Goal: Task Accomplishment & Management: Use online tool/utility

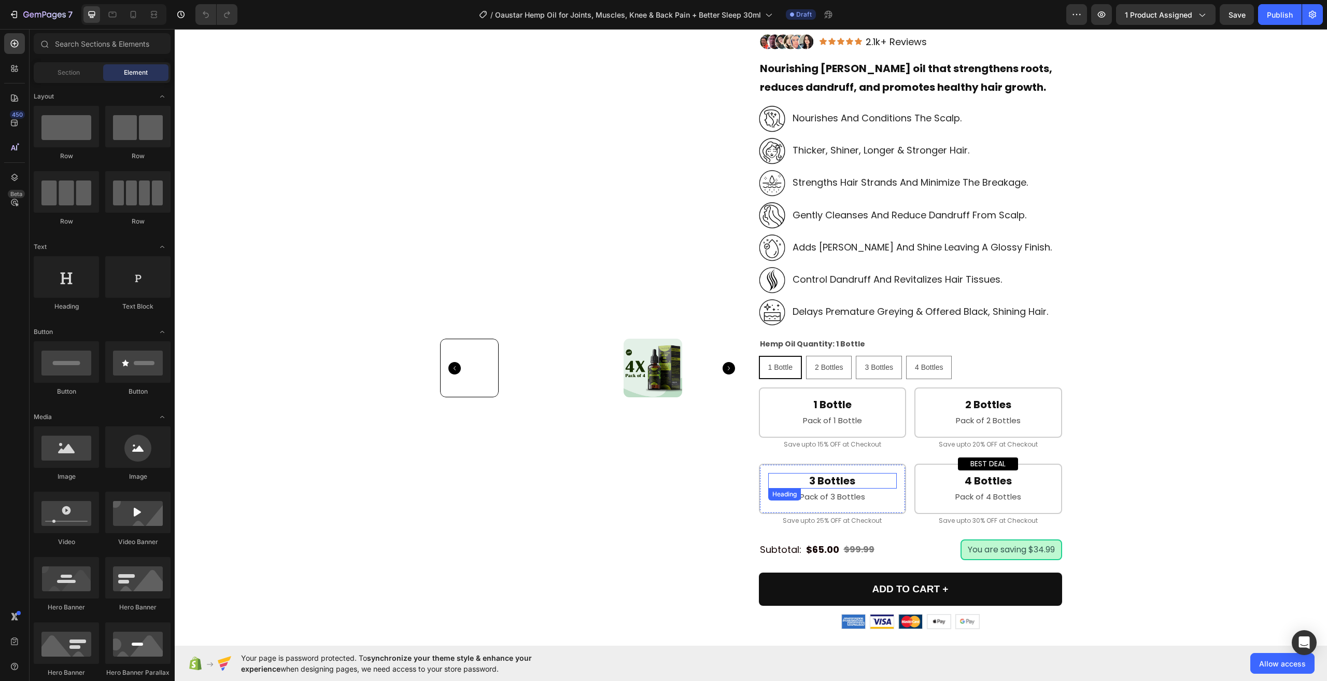
scroll to position [207, 0]
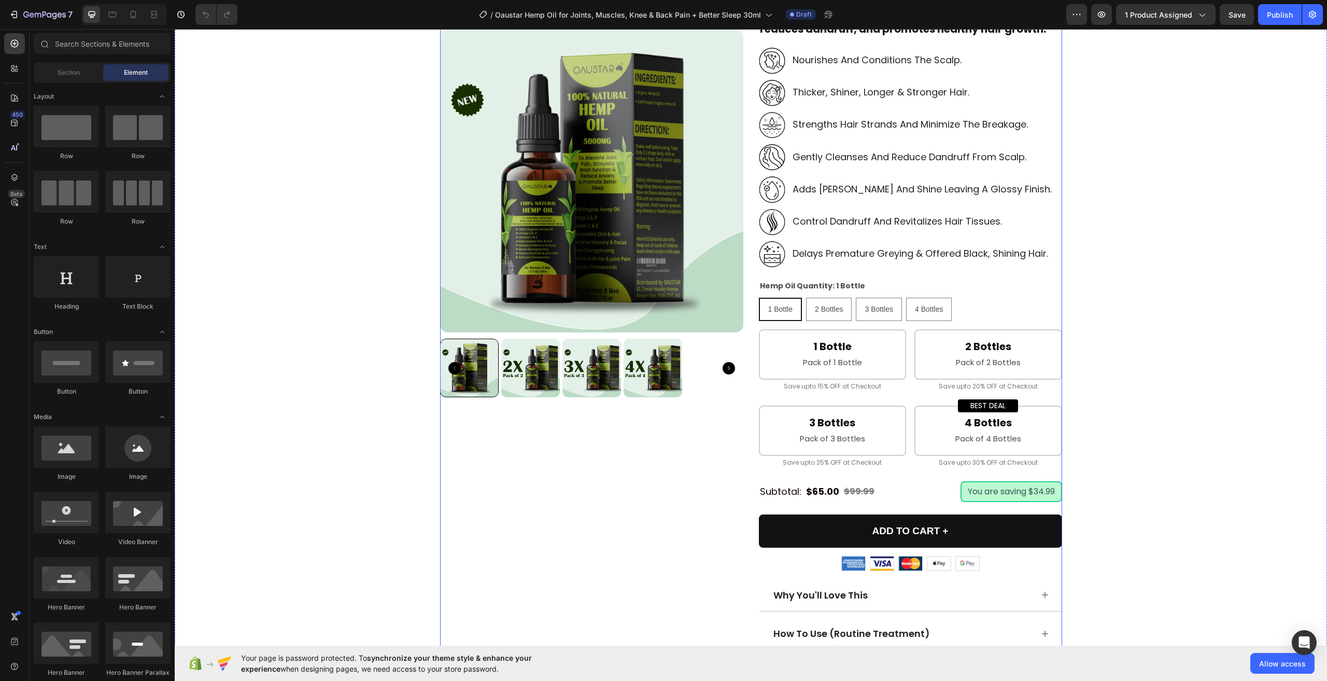
click at [748, 320] on div "Product Images Oaustar Hemp Oil for Joints, Muscles, Knee & Back Pain + Better …" at bounding box center [751, 384] width 622 height 1001
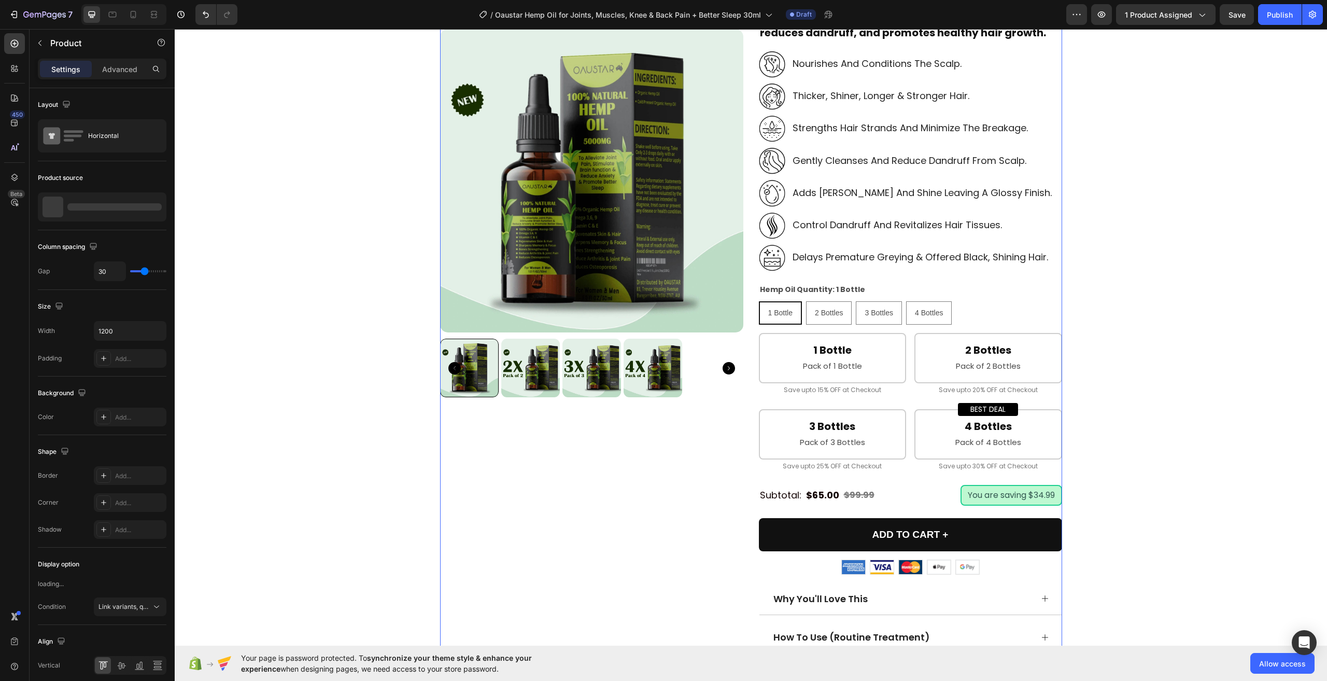
scroll to position [0, 0]
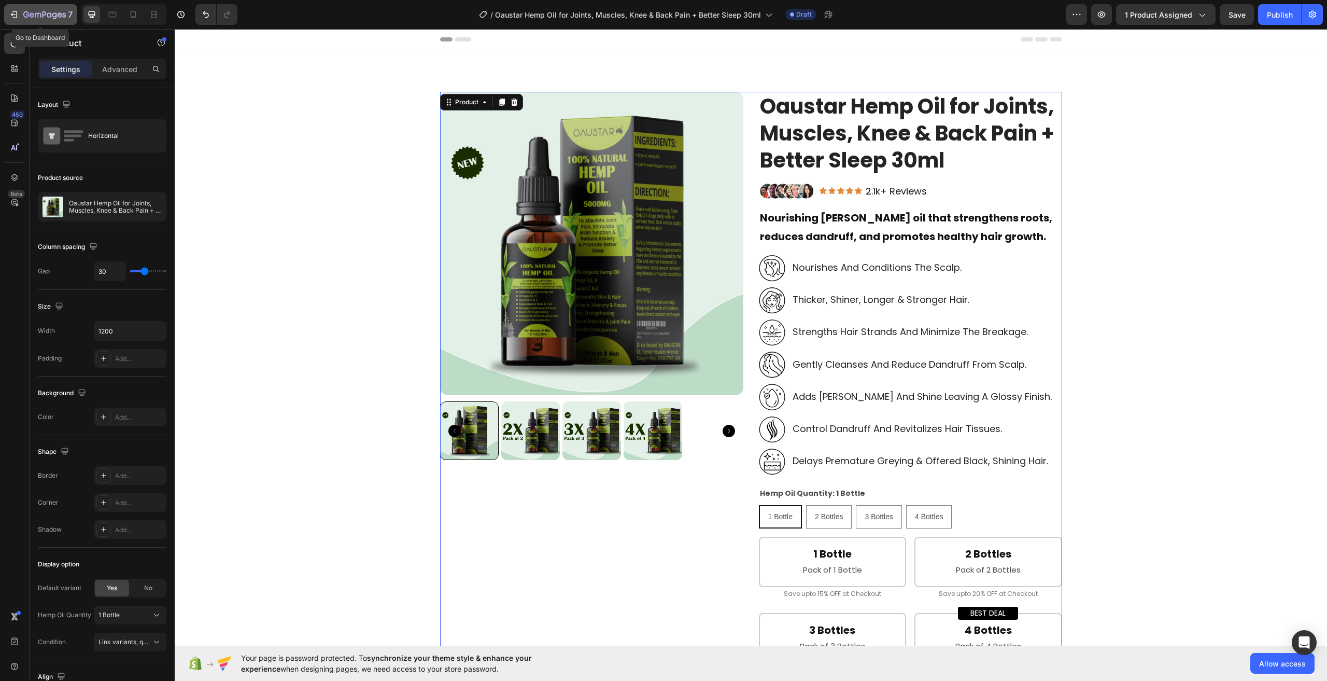
click at [50, 9] on div "7" at bounding box center [47, 14] width 49 height 12
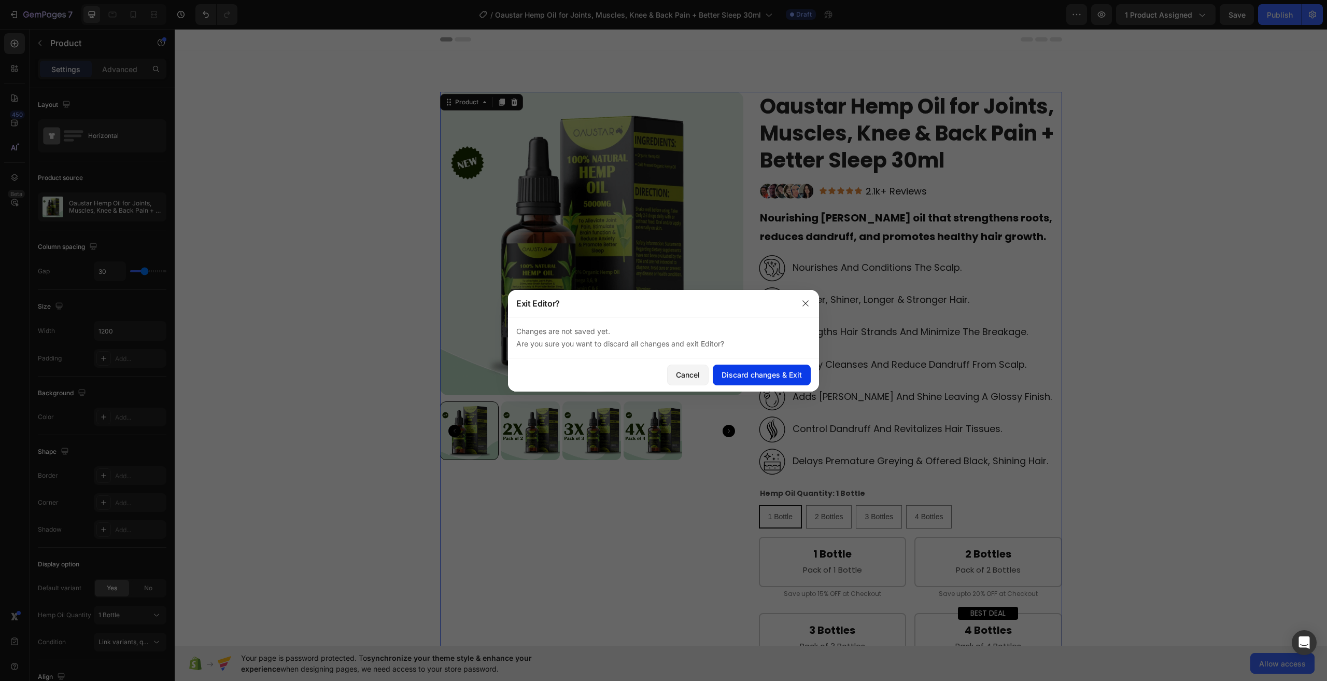
click at [764, 376] on div "Discard changes & Exit" at bounding box center [762, 374] width 80 height 11
